Goal: Information Seeking & Learning: Check status

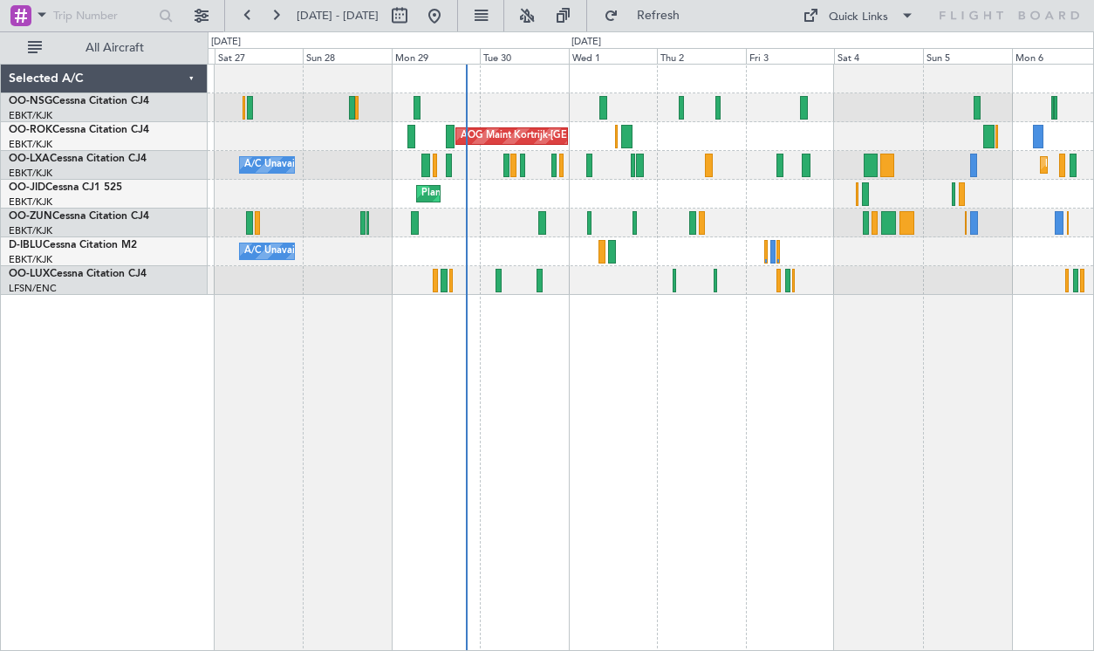
click at [657, 433] on div "Planned Maint [GEOGRAPHIC_DATA] ([GEOGRAPHIC_DATA]) AOG Maint [GEOGRAPHIC_DATA]…" at bounding box center [651, 357] width 887 height 587
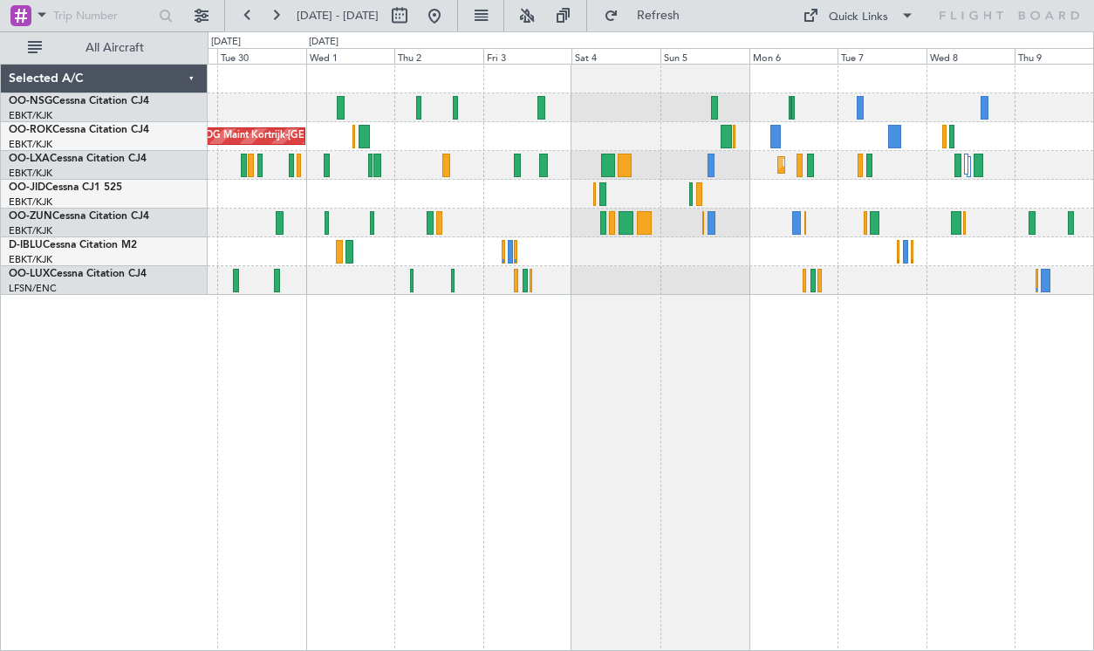
click at [503, 177] on div "AOG Maint Kortrijk-[GEOGRAPHIC_DATA] Planned Maint [GEOGRAPHIC_DATA]-[GEOGRAPHI…" at bounding box center [651, 180] width 886 height 230
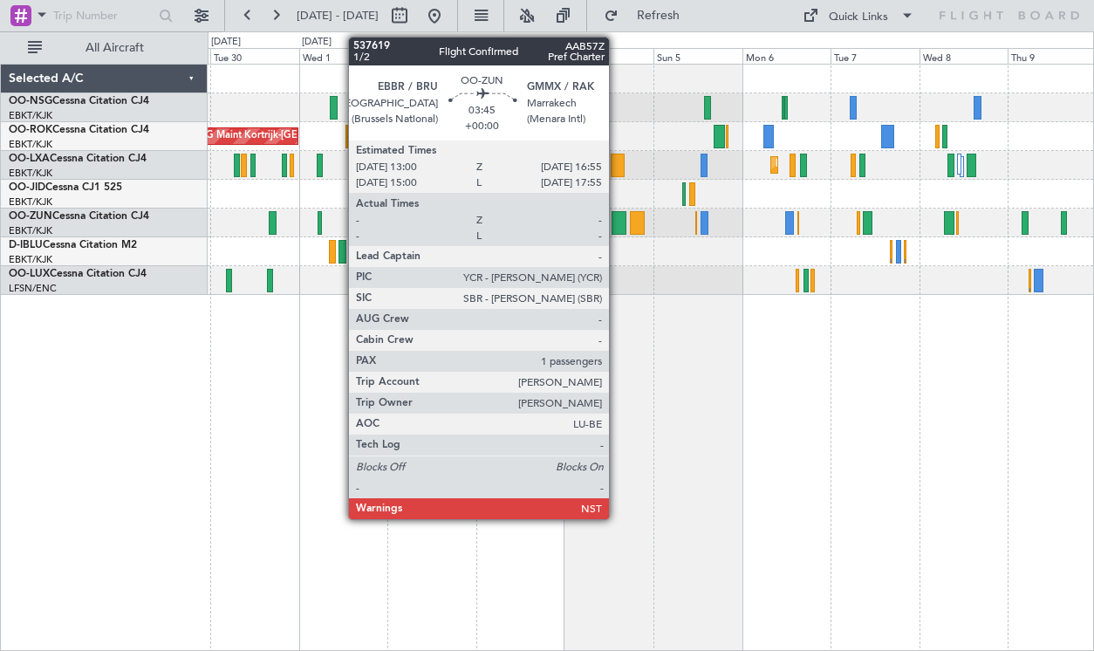
click at [617, 216] on div at bounding box center [619, 223] width 15 height 24
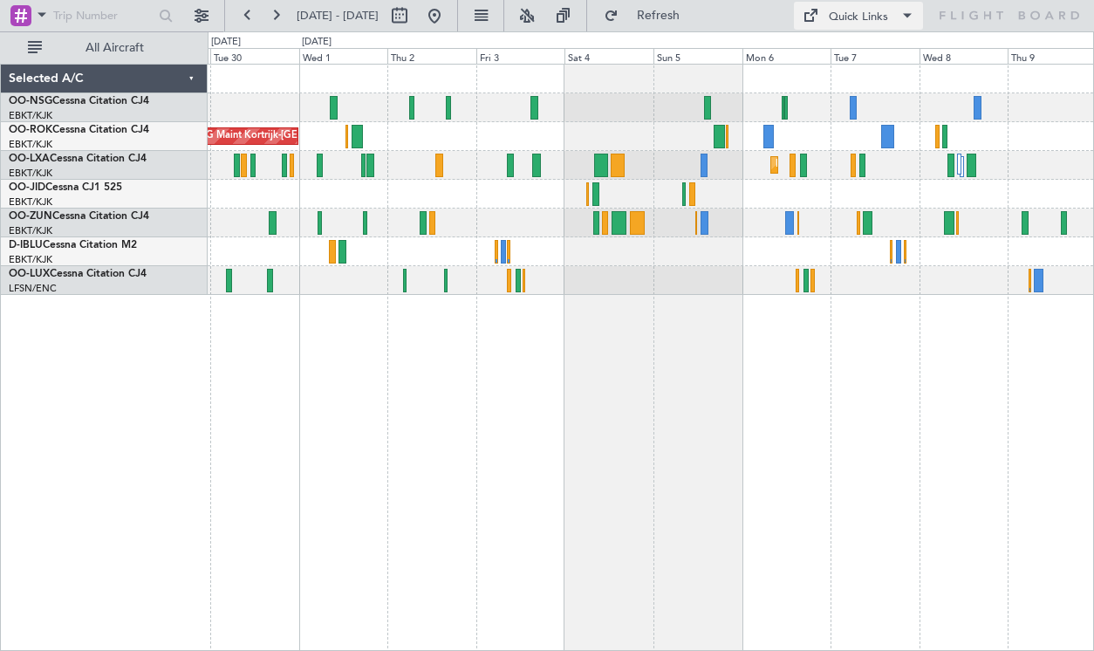
click at [856, 19] on div "Quick Links" at bounding box center [858, 17] width 59 height 17
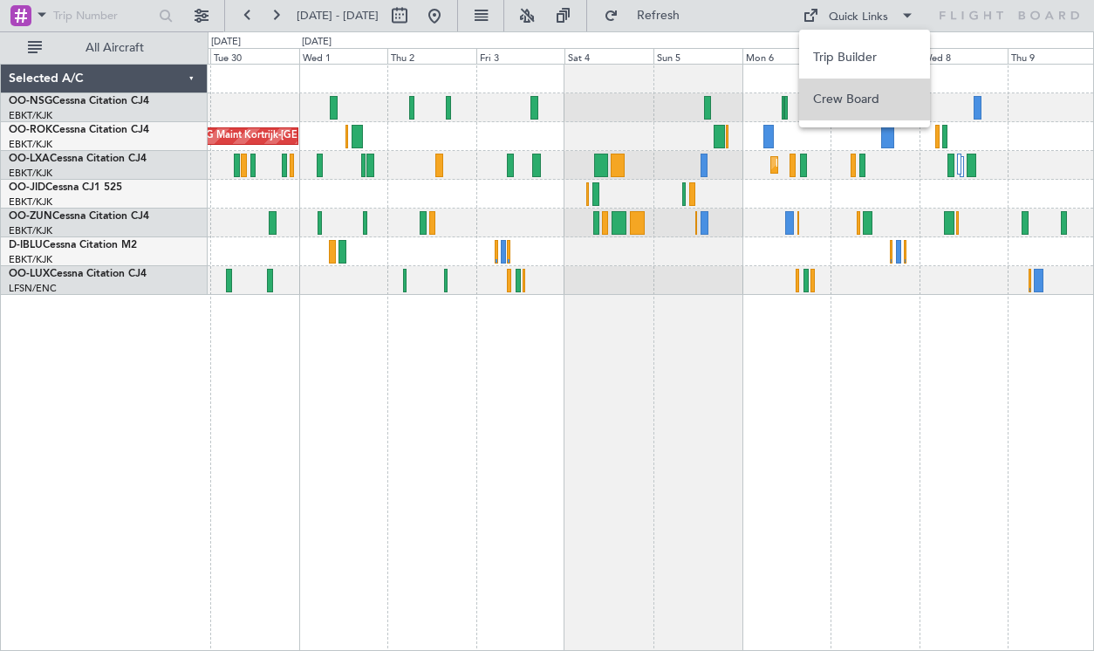
click at [843, 92] on button "Crew Board" at bounding box center [864, 100] width 131 height 42
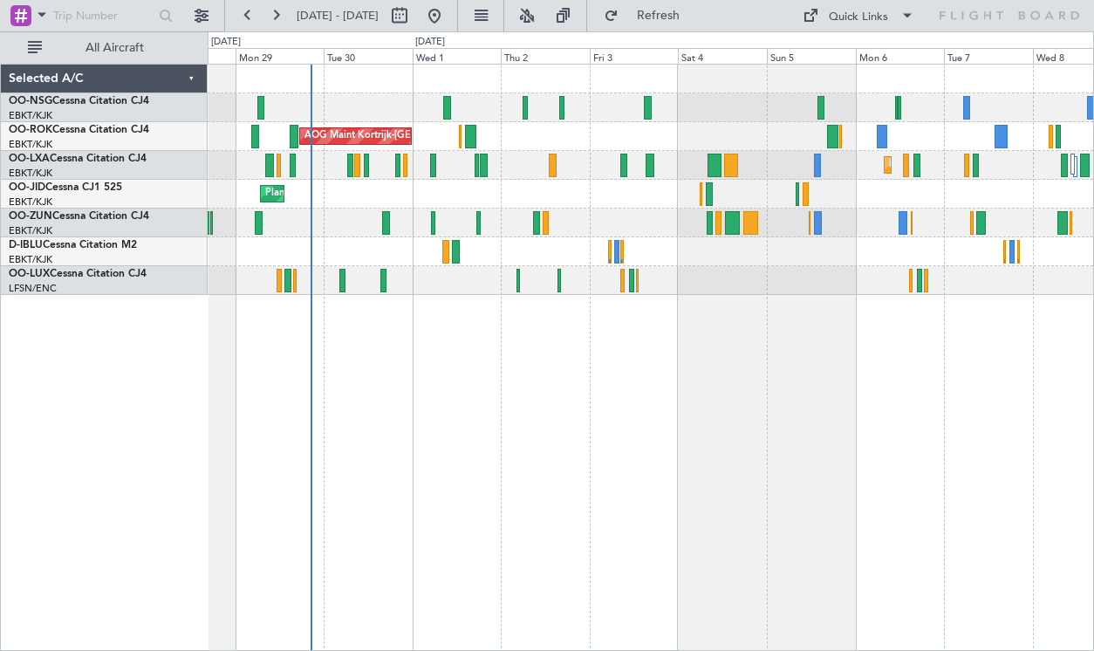
click at [736, 336] on div "Planned Maint [GEOGRAPHIC_DATA] ([GEOGRAPHIC_DATA]) AOG Maint [GEOGRAPHIC_DATA]…" at bounding box center [651, 357] width 887 height 587
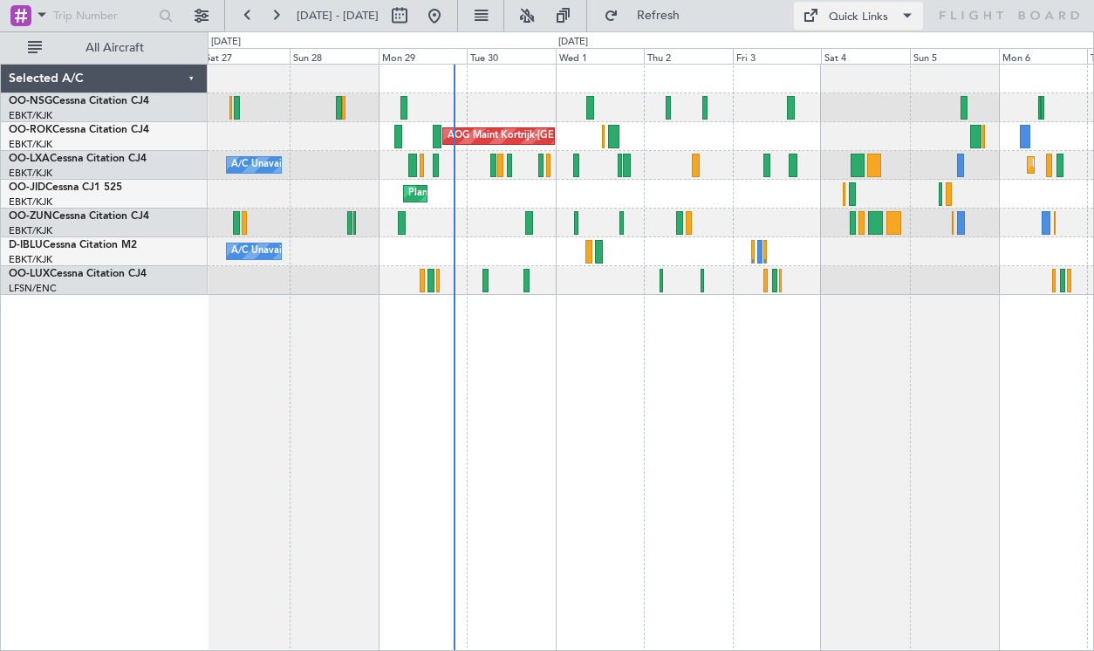
click at [864, 26] on div "Quick Links" at bounding box center [858, 17] width 59 height 17
click at [863, 91] on button "Crew Board" at bounding box center [864, 100] width 131 height 42
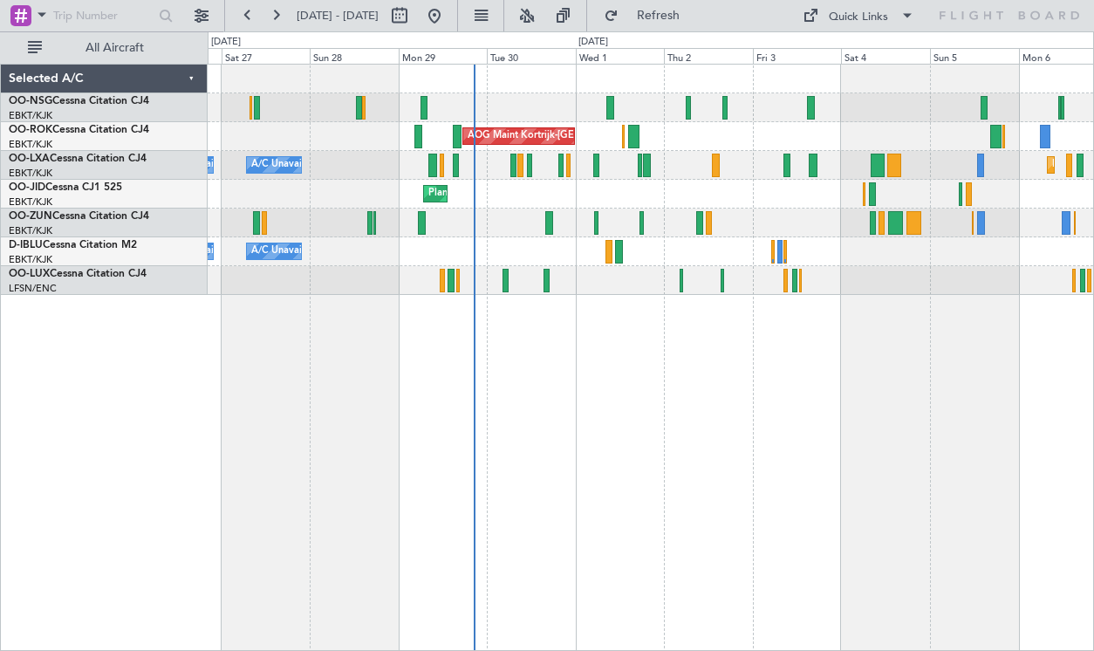
click at [937, 268] on div "Planned Maint [GEOGRAPHIC_DATA] ([GEOGRAPHIC_DATA]) AOG Maint [GEOGRAPHIC_DATA]…" at bounding box center [651, 180] width 886 height 230
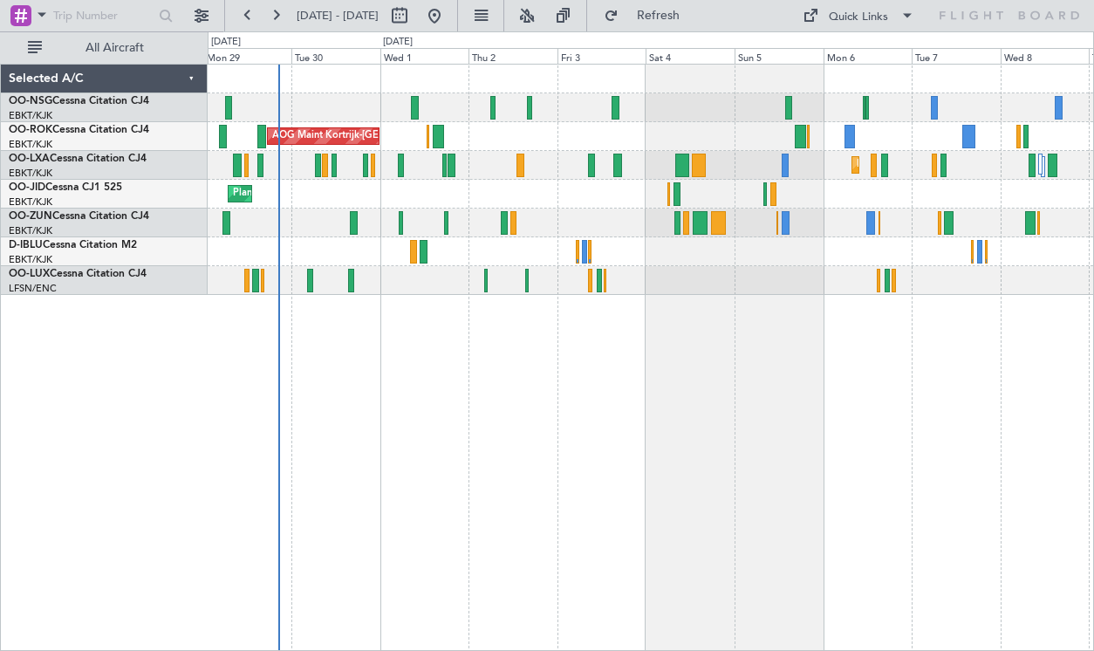
click at [745, 309] on div "Planned Maint [GEOGRAPHIC_DATA] ([GEOGRAPHIC_DATA]) AOG Maint [GEOGRAPHIC_DATA]…" at bounding box center [651, 357] width 887 height 587
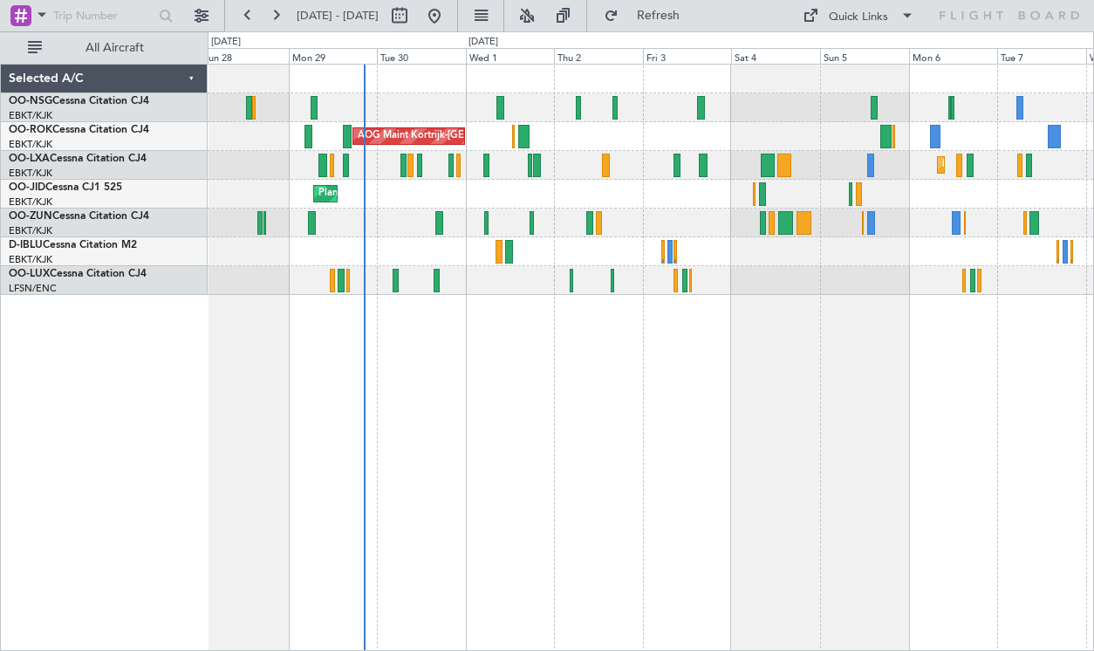
click at [641, 346] on div "Planned Maint [GEOGRAPHIC_DATA] ([GEOGRAPHIC_DATA]) AOG Maint [GEOGRAPHIC_DATA]…" at bounding box center [651, 357] width 887 height 587
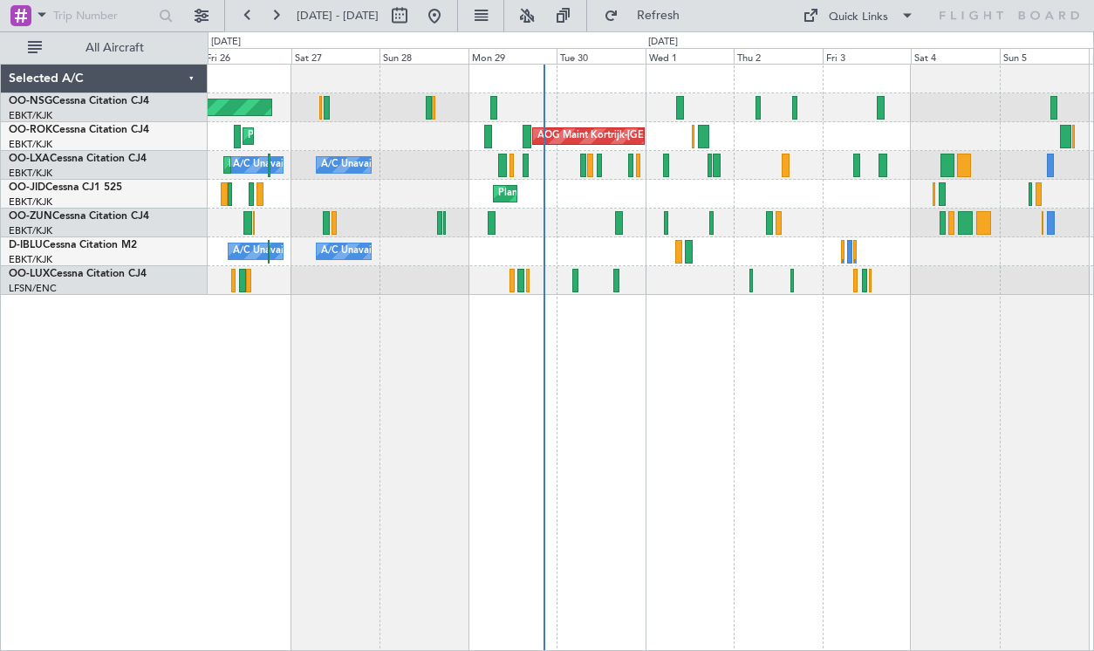
click at [628, 400] on div "Planned Maint [GEOGRAPHIC_DATA] ([GEOGRAPHIC_DATA]) Planned Maint [GEOGRAPHIC_D…" at bounding box center [651, 357] width 887 height 587
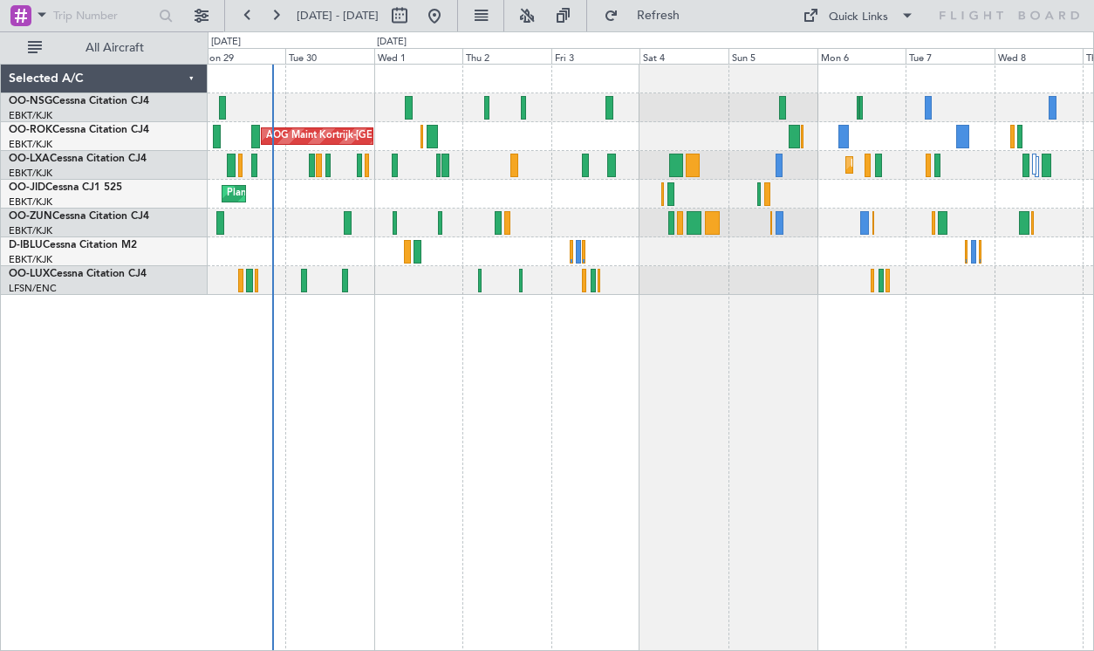
click at [673, 128] on div "AOG Maint Kortrijk-[GEOGRAPHIC_DATA]" at bounding box center [651, 136] width 886 height 29
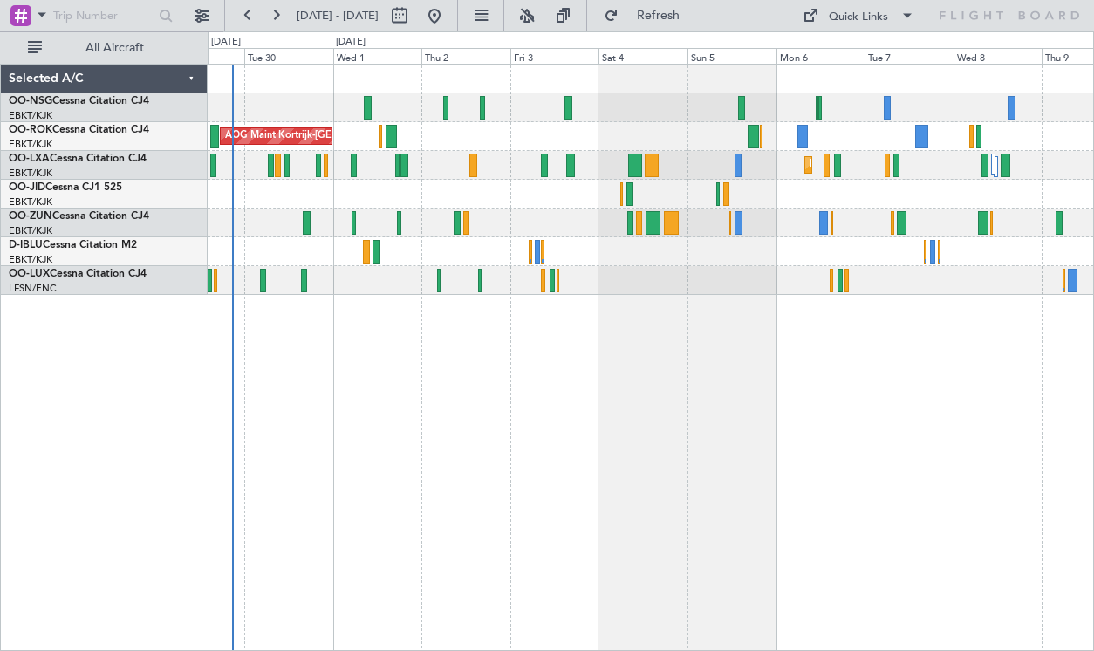
click at [451, 426] on div "AOG Maint Kortrijk-[GEOGRAPHIC_DATA] Planned Maint [GEOGRAPHIC_DATA]-[GEOGRAPHI…" at bounding box center [651, 357] width 887 height 587
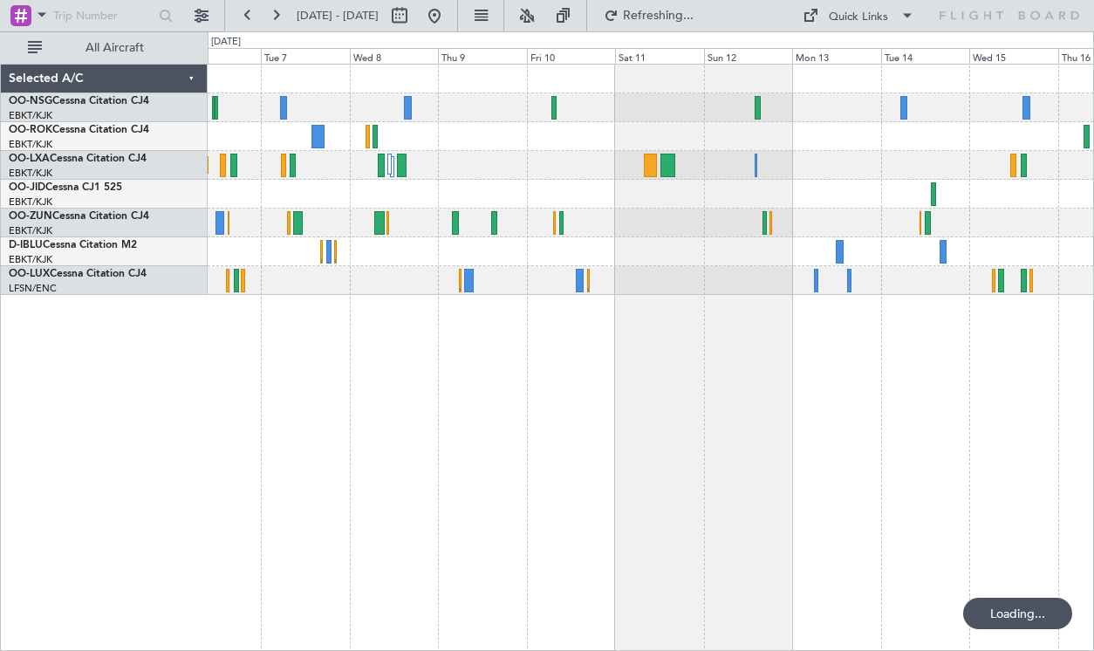
click at [397, 457] on div "Planned Maint Kortrijk-[GEOGRAPHIC_DATA]" at bounding box center [651, 357] width 887 height 587
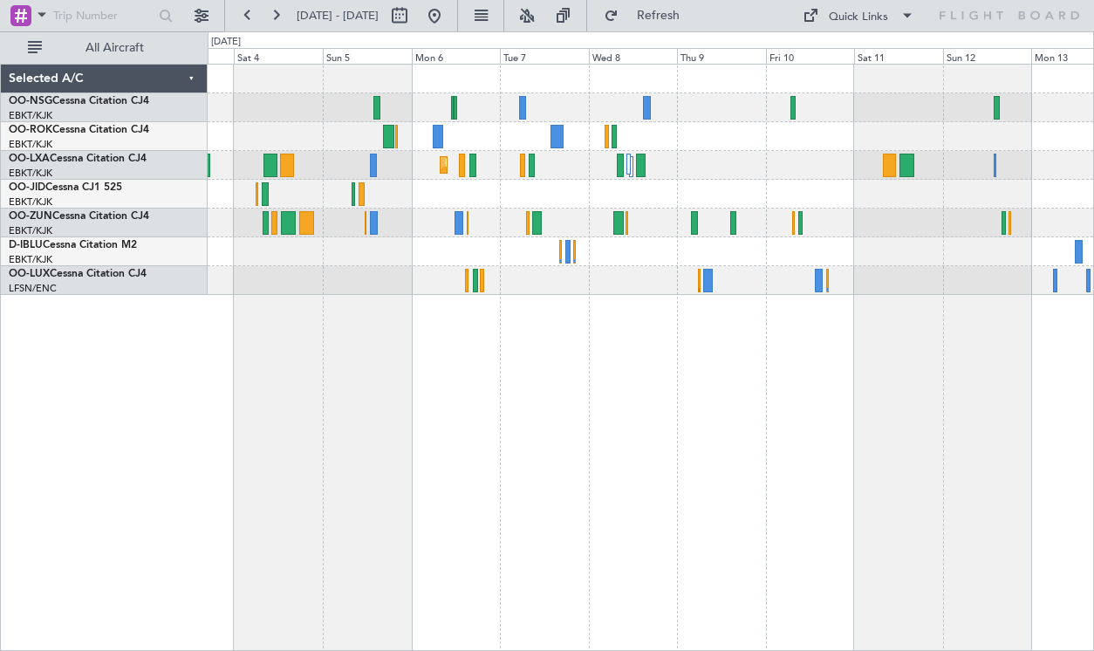
click at [653, 350] on div "Planned Maint Kortrijk-[GEOGRAPHIC_DATA]" at bounding box center [651, 357] width 887 height 587
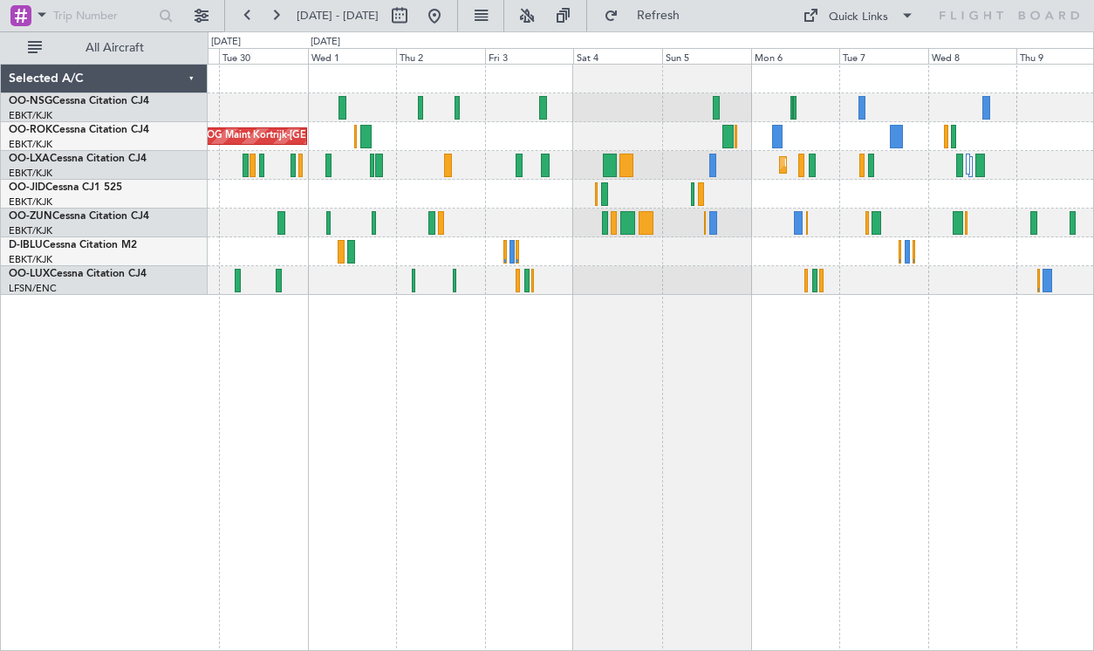
click at [676, 325] on div "AOG Maint Kortrijk-[GEOGRAPHIC_DATA] Planned Maint [GEOGRAPHIC_DATA]-[GEOGRAPHI…" at bounding box center [651, 357] width 887 height 587
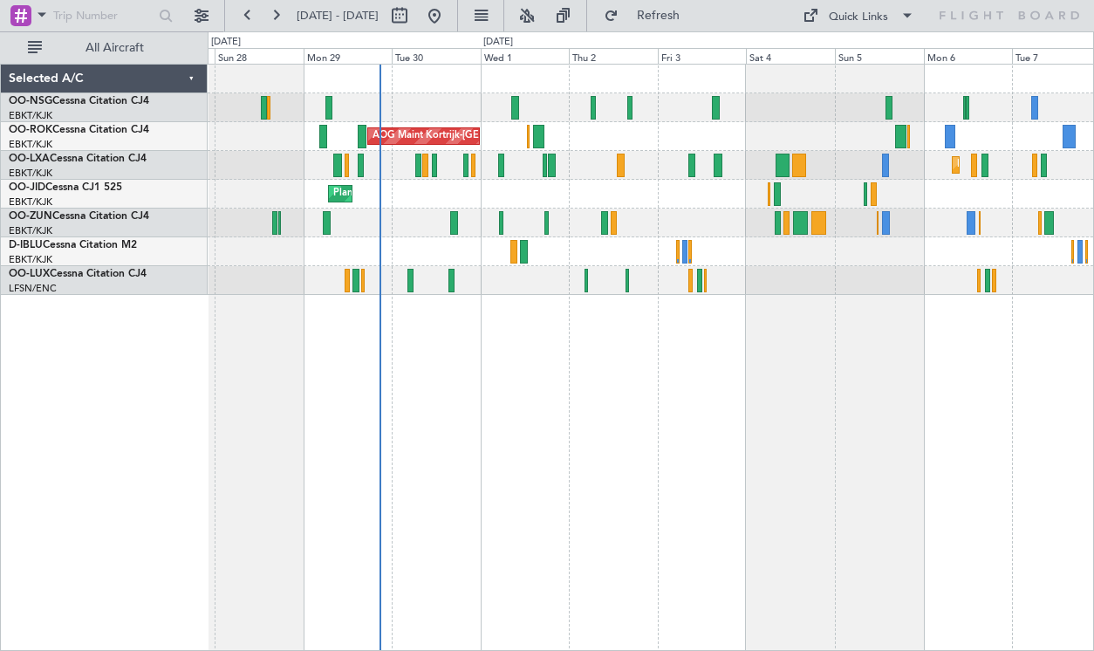
click at [572, 351] on div "Planned Maint [GEOGRAPHIC_DATA] ([GEOGRAPHIC_DATA]) AOG Maint [GEOGRAPHIC_DATA]…" at bounding box center [651, 357] width 887 height 587
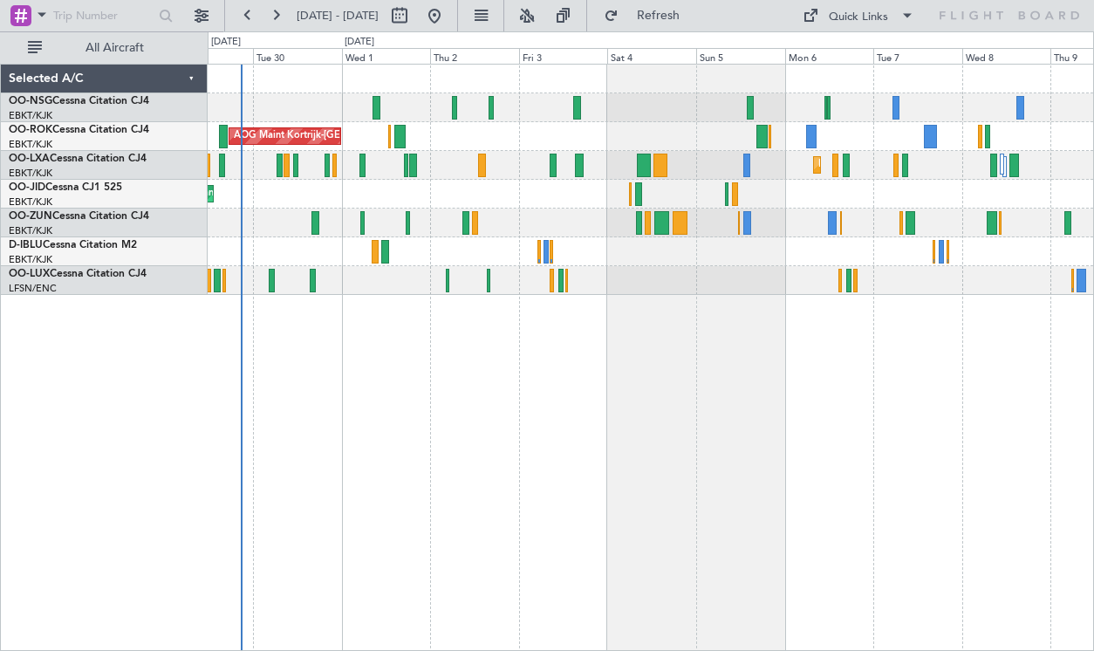
click at [690, 106] on div at bounding box center [651, 107] width 886 height 29
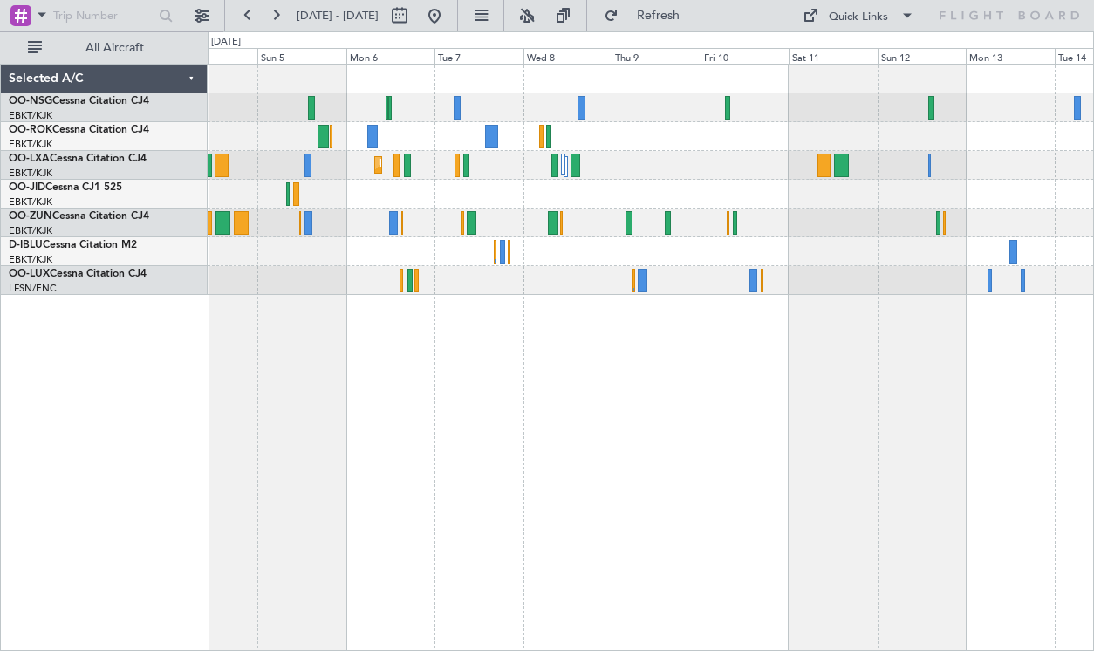
click at [594, 214] on div "Planned Maint Kortrijk-[GEOGRAPHIC_DATA]" at bounding box center [651, 180] width 886 height 230
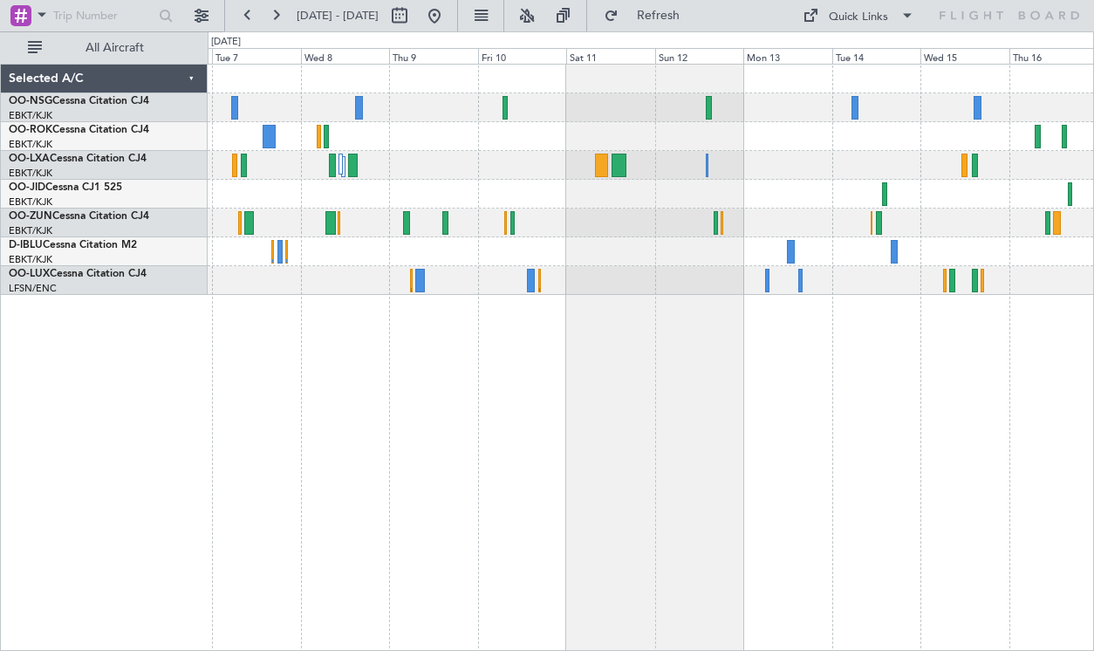
click at [710, 154] on div "Planned Maint Kortrijk-[GEOGRAPHIC_DATA]" at bounding box center [651, 180] width 886 height 230
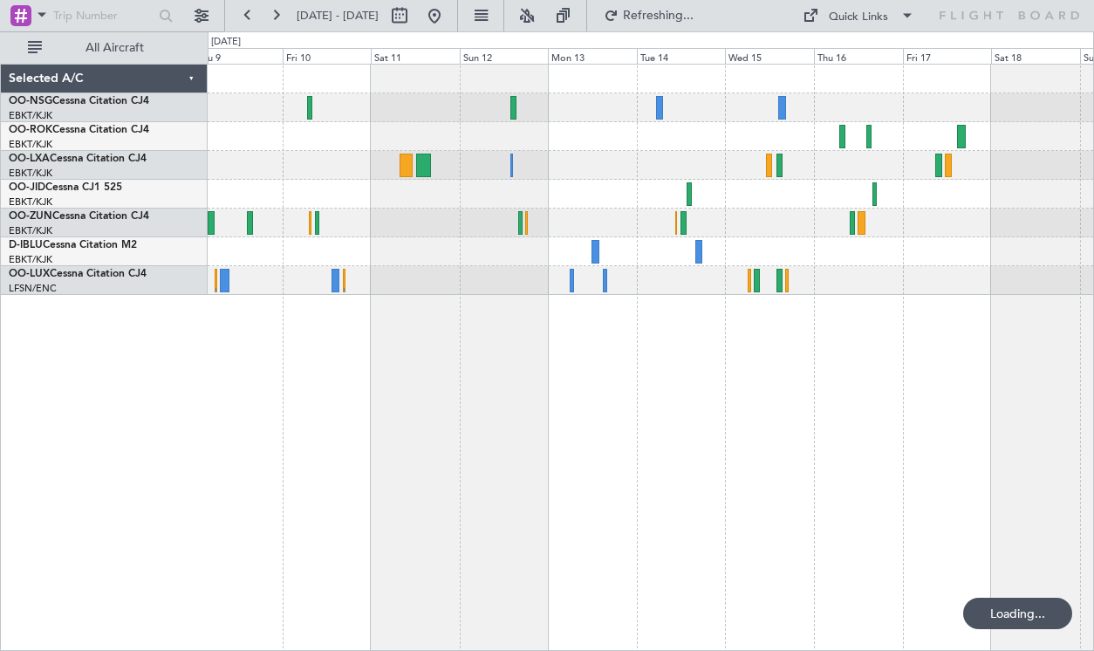
click at [605, 169] on div at bounding box center [651, 165] width 886 height 29
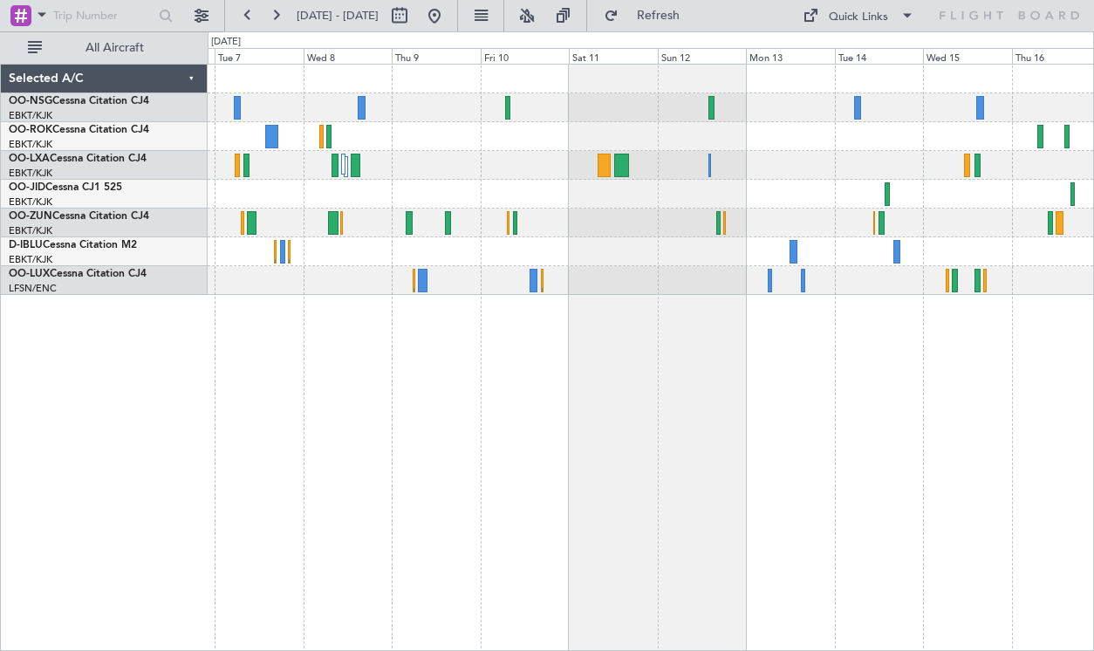
click at [835, 404] on div "Planned Maint Kortrijk-[GEOGRAPHIC_DATA]" at bounding box center [651, 357] width 887 height 587
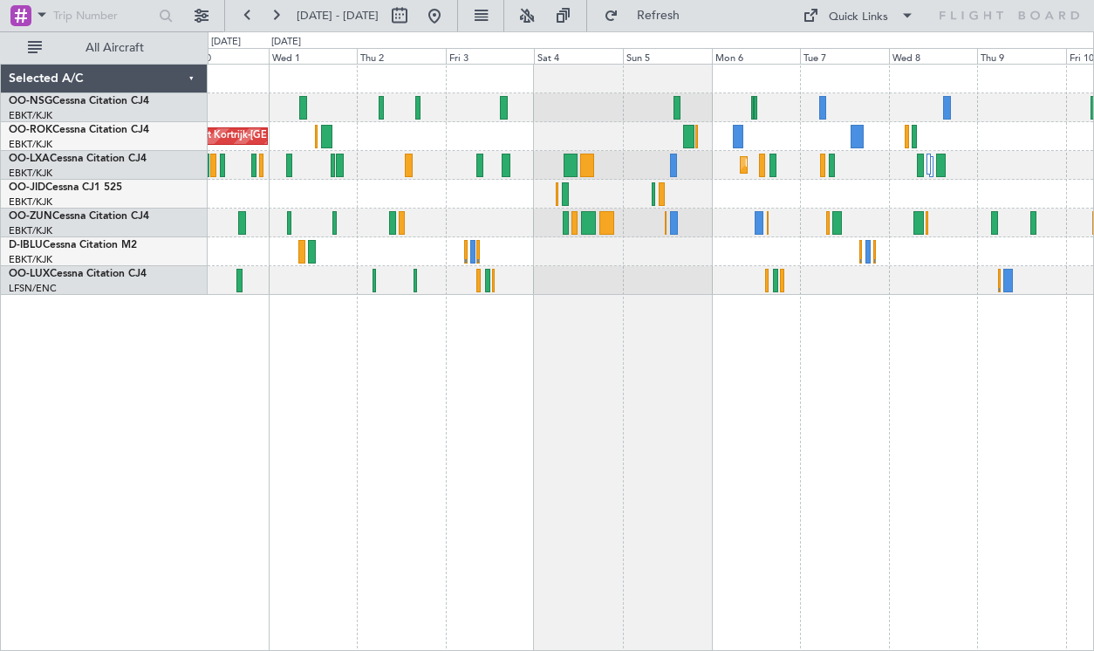
click at [809, 408] on div "AOG Maint Kortrijk-[GEOGRAPHIC_DATA] Planned Maint [GEOGRAPHIC_DATA]-[GEOGRAPHI…" at bounding box center [651, 357] width 887 height 587
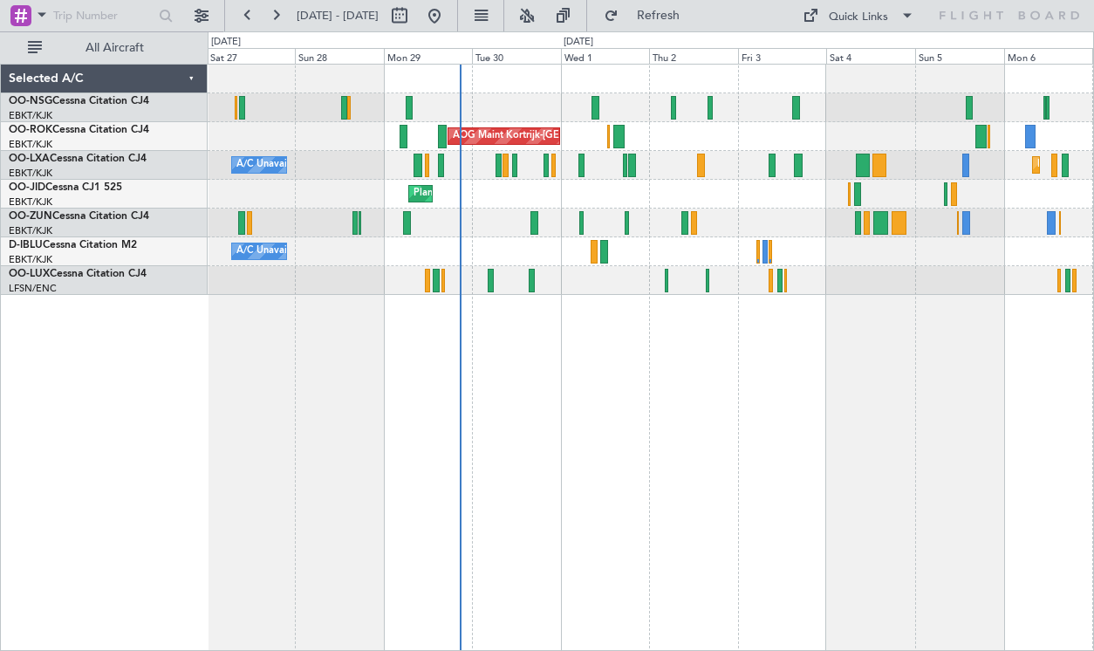
click at [866, 353] on div "Planned Maint [GEOGRAPHIC_DATA] ([GEOGRAPHIC_DATA]) AOG Maint [GEOGRAPHIC_DATA]…" at bounding box center [651, 357] width 887 height 587
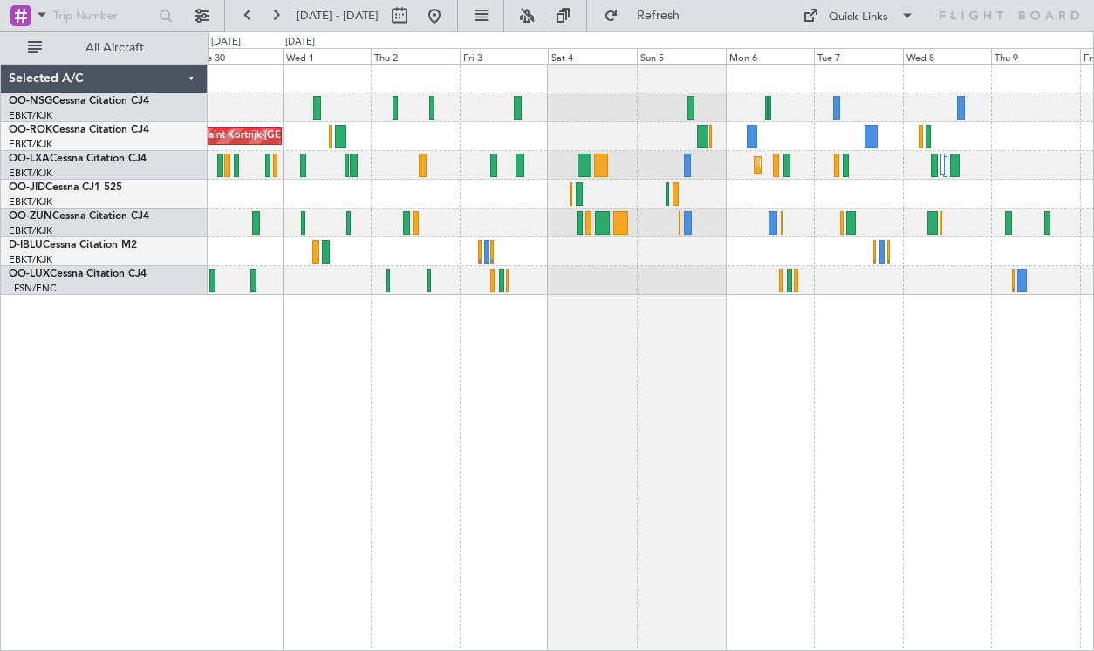
click at [680, 196] on div "Planned Maint Kortrijk-[GEOGRAPHIC_DATA]" at bounding box center [651, 194] width 886 height 29
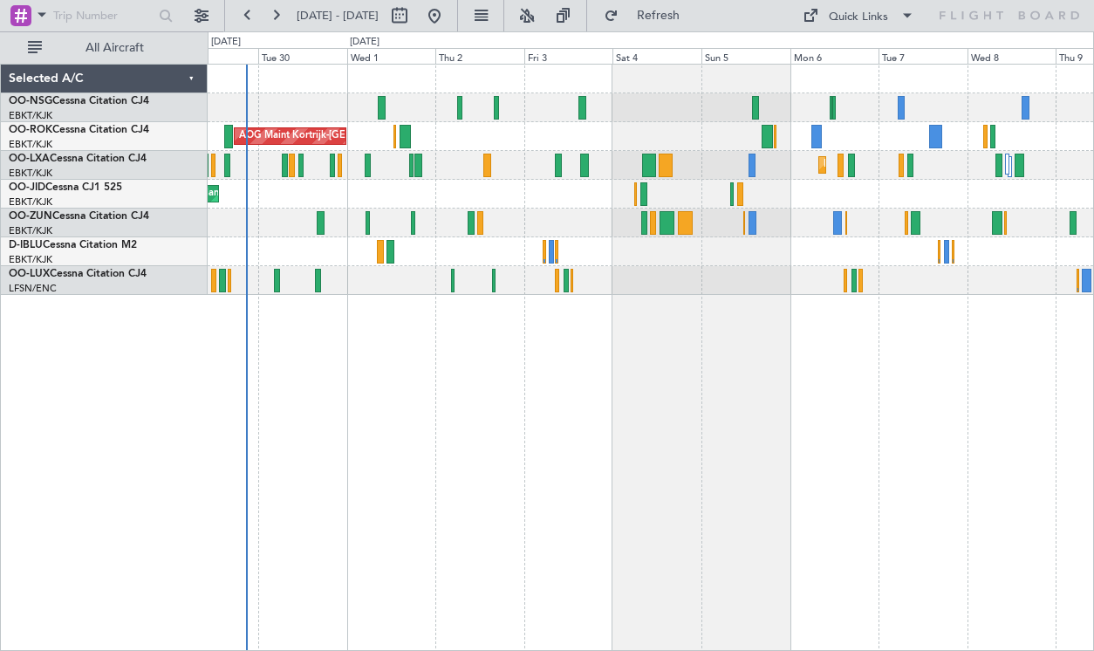
click at [588, 345] on div "AOG Maint Kortrijk-[GEOGRAPHIC_DATA] Planned Maint [GEOGRAPHIC_DATA]-[GEOGRAPHI…" at bounding box center [651, 357] width 887 height 587
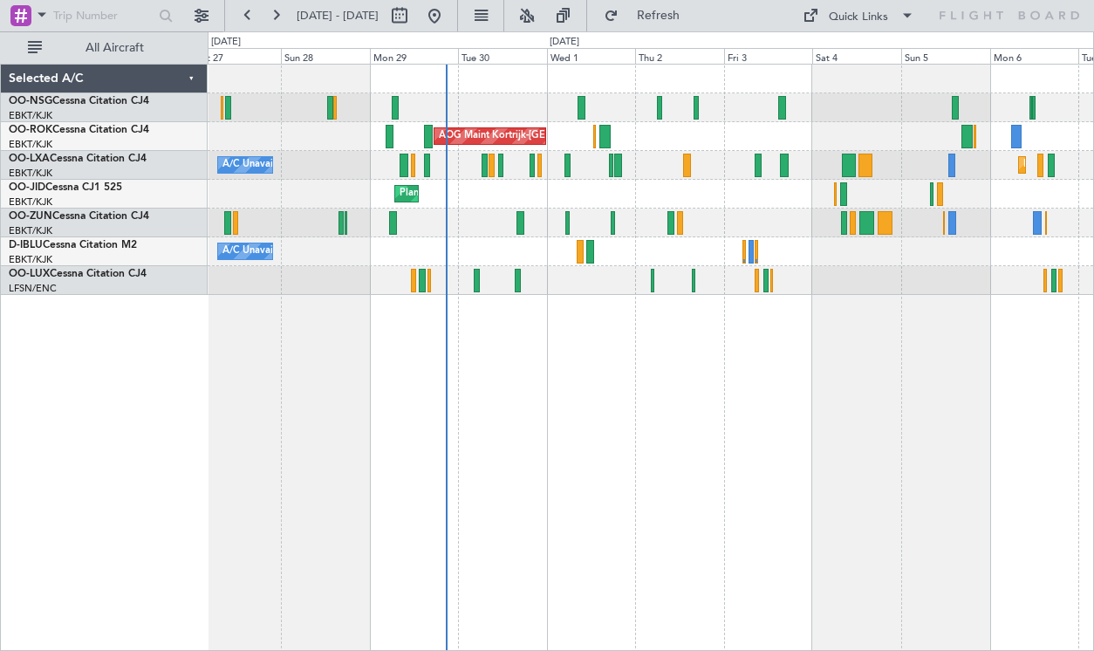
click at [636, 230] on div "Planned Maint [GEOGRAPHIC_DATA] ([GEOGRAPHIC_DATA]) AOG Maint [GEOGRAPHIC_DATA]…" at bounding box center [651, 180] width 886 height 230
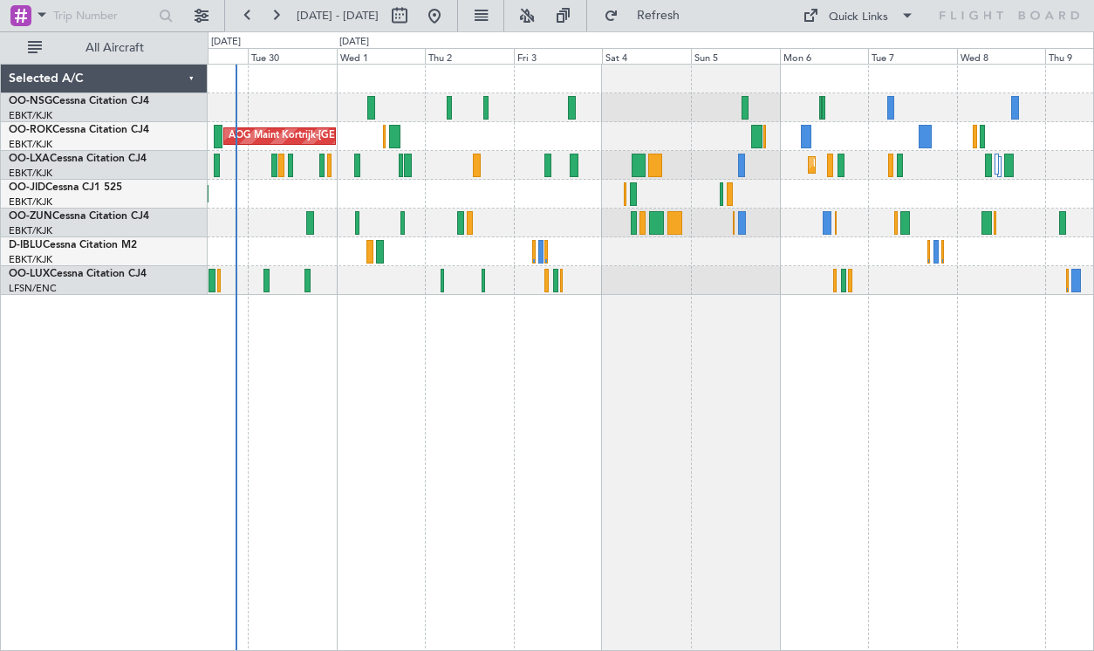
click at [519, 533] on div "AOG Maint Kortrijk-[GEOGRAPHIC_DATA] Planned Maint [GEOGRAPHIC_DATA]-[GEOGRAPHI…" at bounding box center [651, 357] width 887 height 587
